Goal: Communication & Community: Answer question/provide support

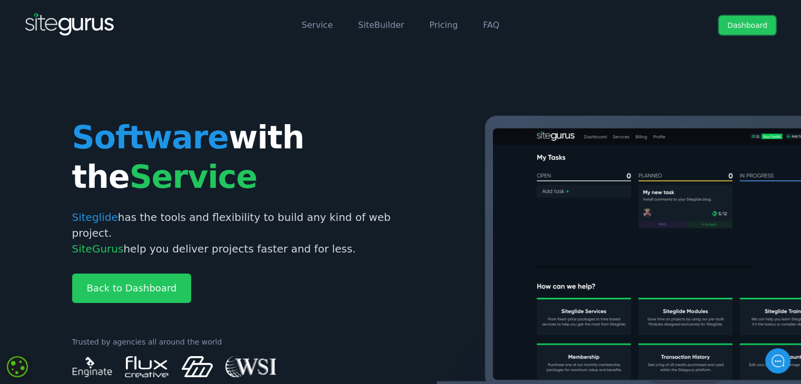
click at [746, 24] on link "Dashboard" at bounding box center [746, 25] width 57 height 19
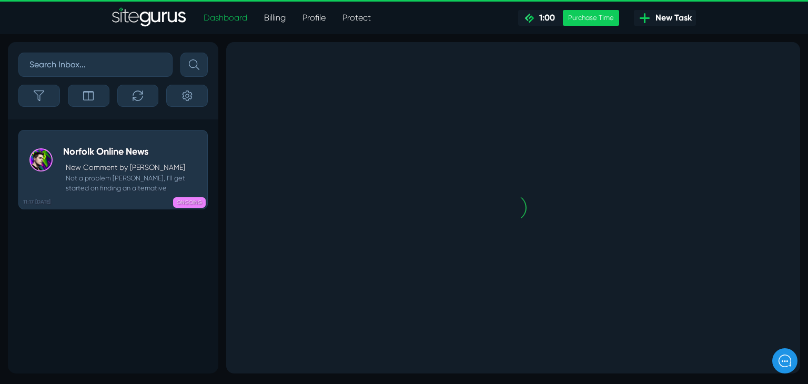
click at [109, 157] on div "Norfolk Online News New Comment by [PERSON_NAME] Not a problem [PERSON_NAME], I…" at bounding box center [132, 169] width 139 height 47
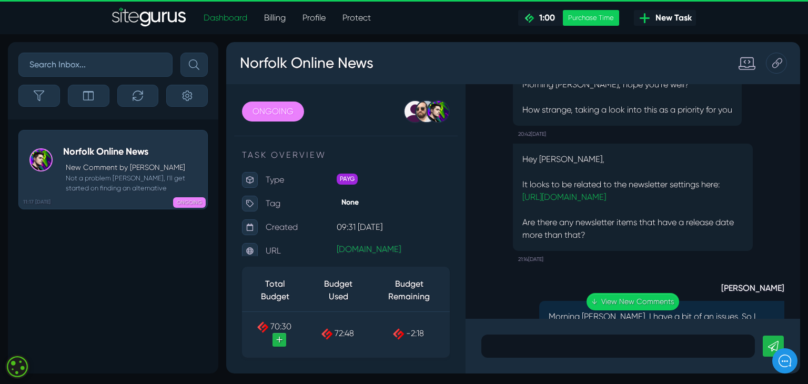
scroll to position [-1421, 0]
drag, startPoint x: 550, startPoint y: 170, endPoint x: 515, endPoint y: 158, distance: 36.8
click at [515, 158] on div "Hey [PERSON_NAME], It looks to be related to the newsletter settings here: [URL…" at bounding box center [633, 199] width 240 height 107
copy link "[URL][DOMAIN_NAME]"
